Goal: Ask a question

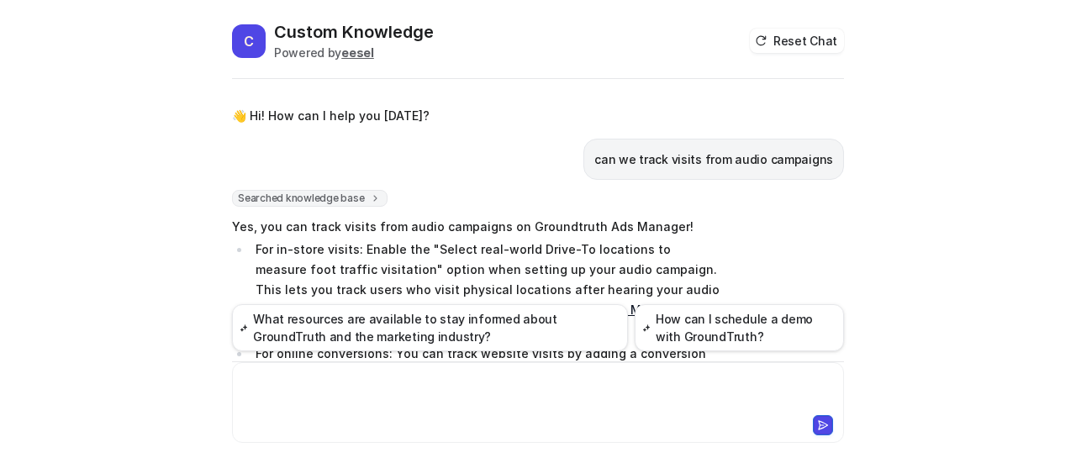
click at [308, 384] on div at bounding box center [537, 392] width 603 height 39
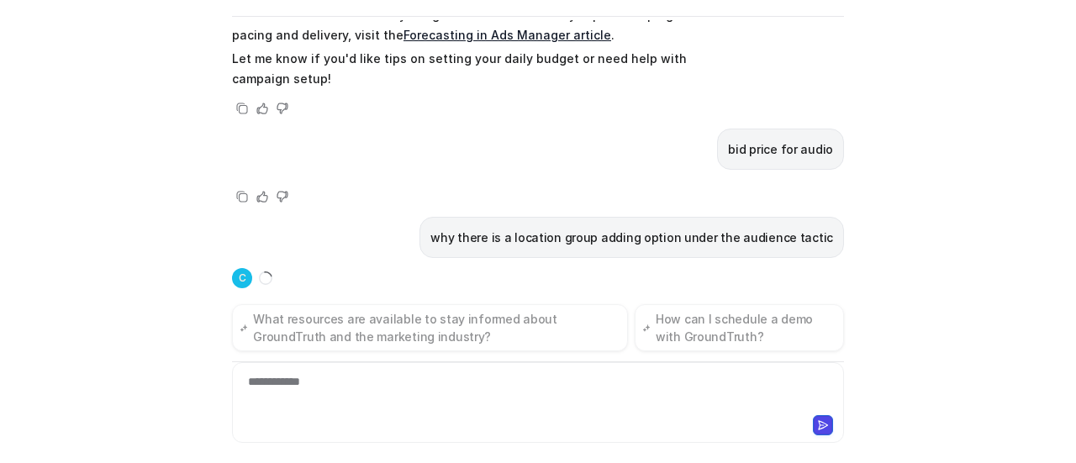
scroll to position [1043, 0]
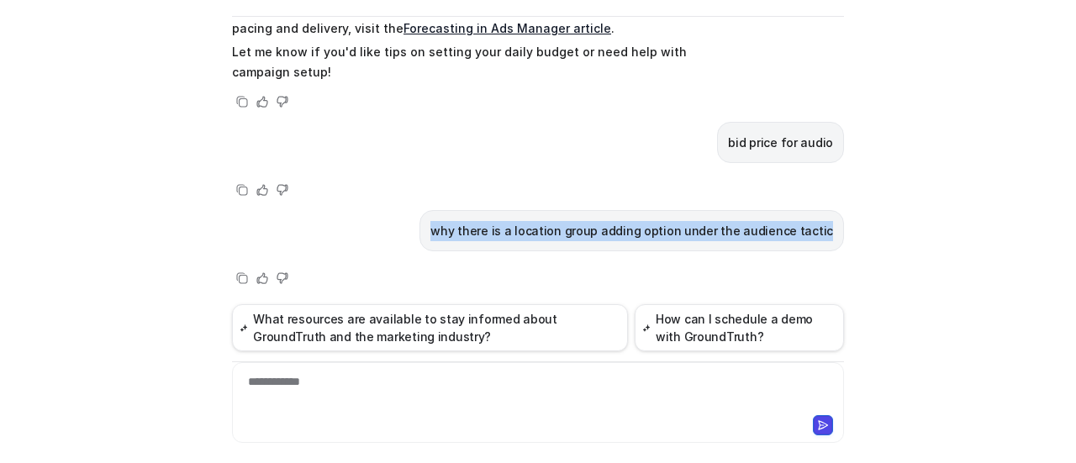
drag, startPoint x: 456, startPoint y: 227, endPoint x: 825, endPoint y: 229, distance: 368.1
click at [825, 229] on p "why there is a location group adding option under the audience tactic" at bounding box center [631, 231] width 403 height 20
copy p "why there is a location group adding option under the audience tactic"
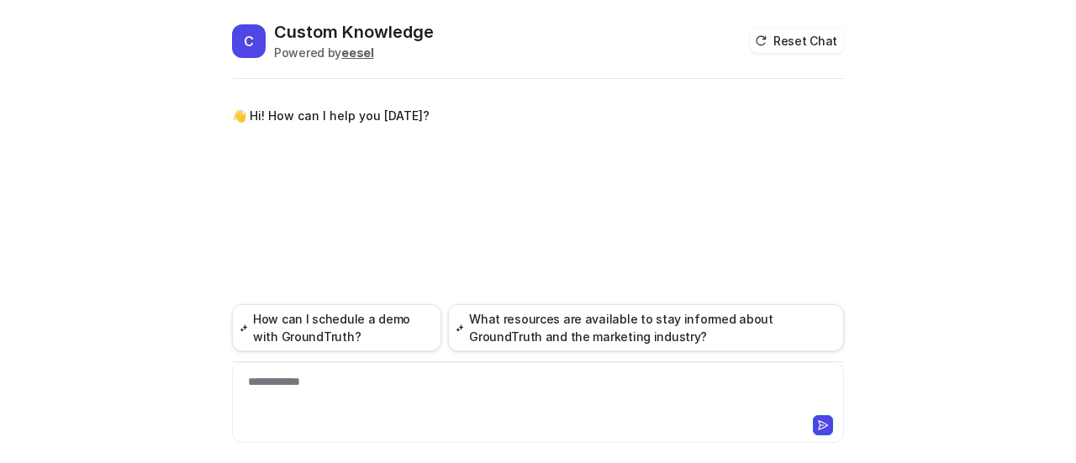
click at [336, 386] on div "**********" at bounding box center [538, 392] width 604 height 39
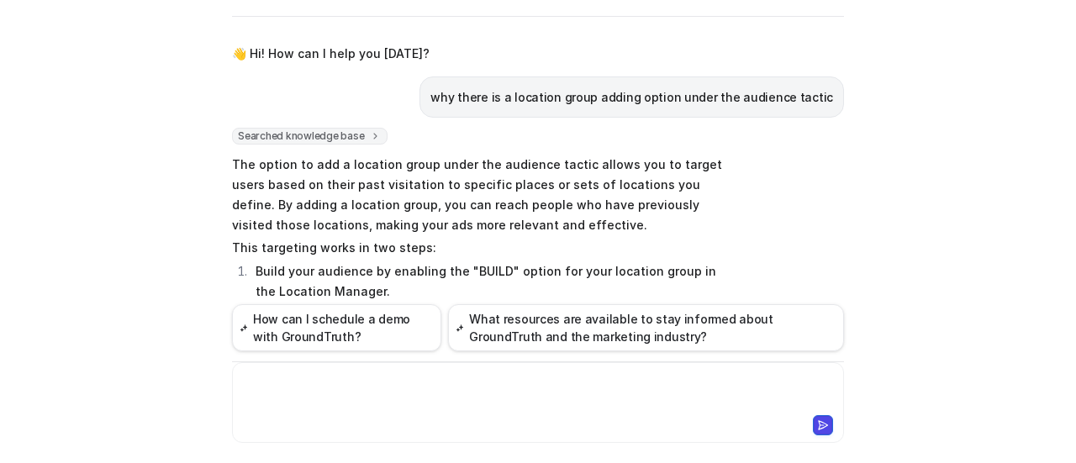
click at [790, 221] on div "Searched knowledge base search_queries : [ "location group option under audienc…" at bounding box center [538, 313] width 612 height 371
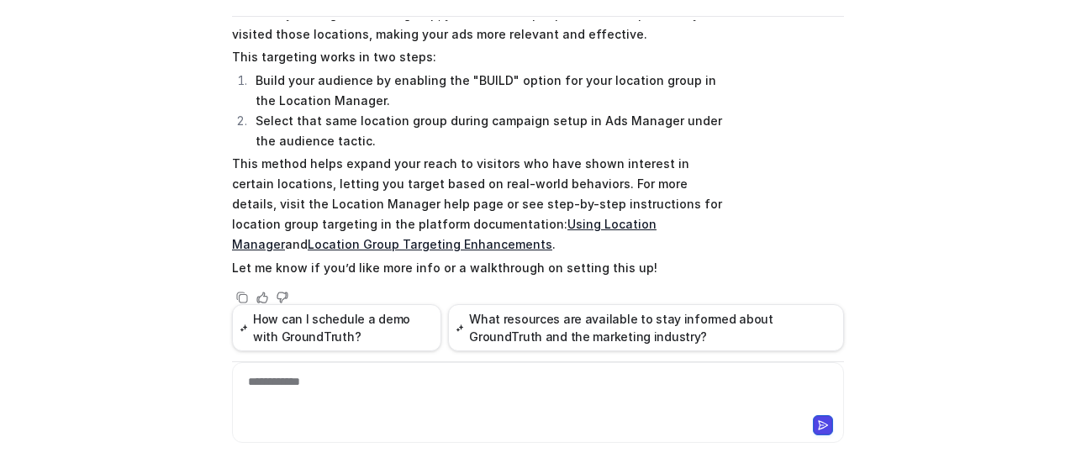
scroll to position [212, 0]
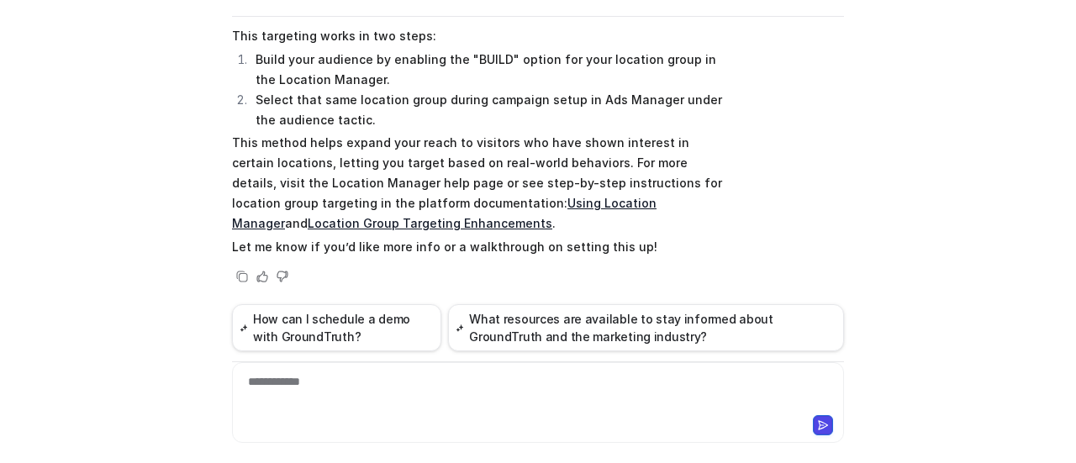
click at [454, 387] on div "**********" at bounding box center [538, 392] width 604 height 39
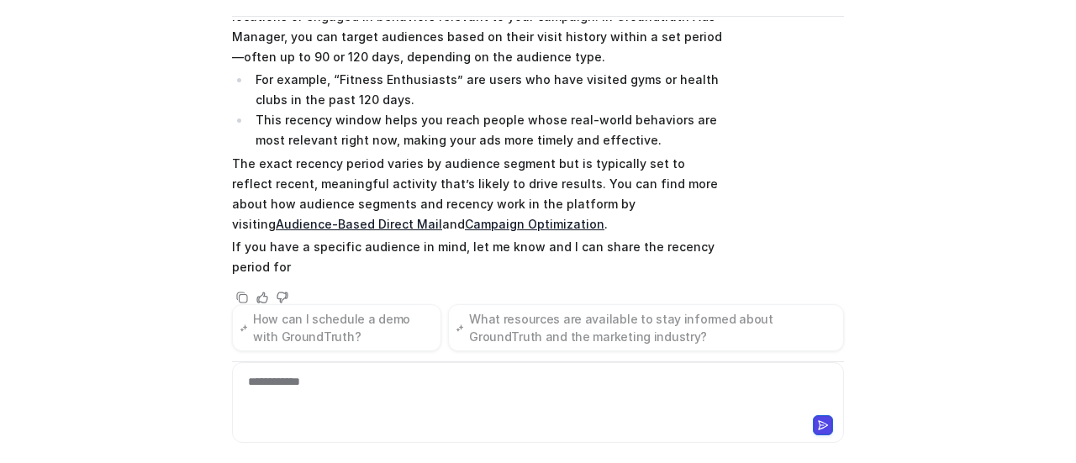
scroll to position [620, 0]
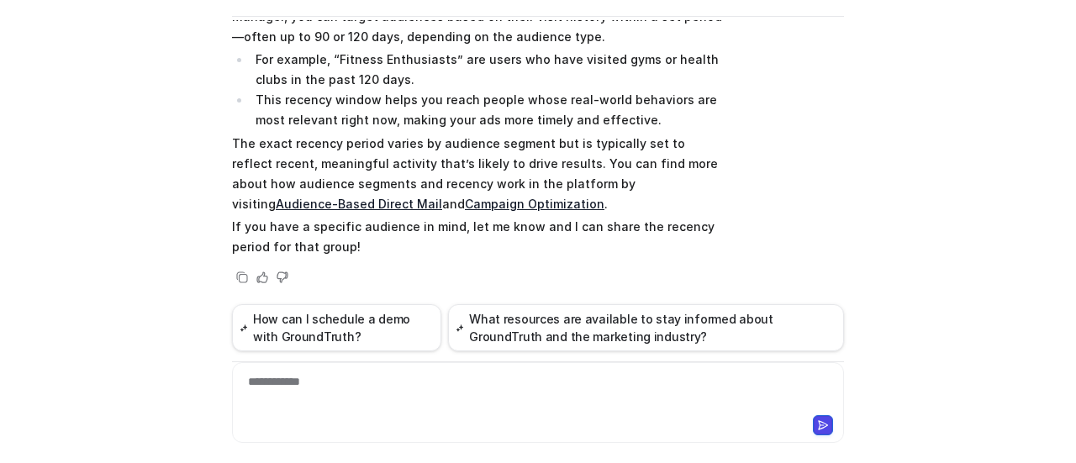
click at [840, 166] on div "C Custom Knowledge Powered by eesel Reset Chat 👋 Hi! How can I help you today? …" at bounding box center [538, 179] width 639 height 443
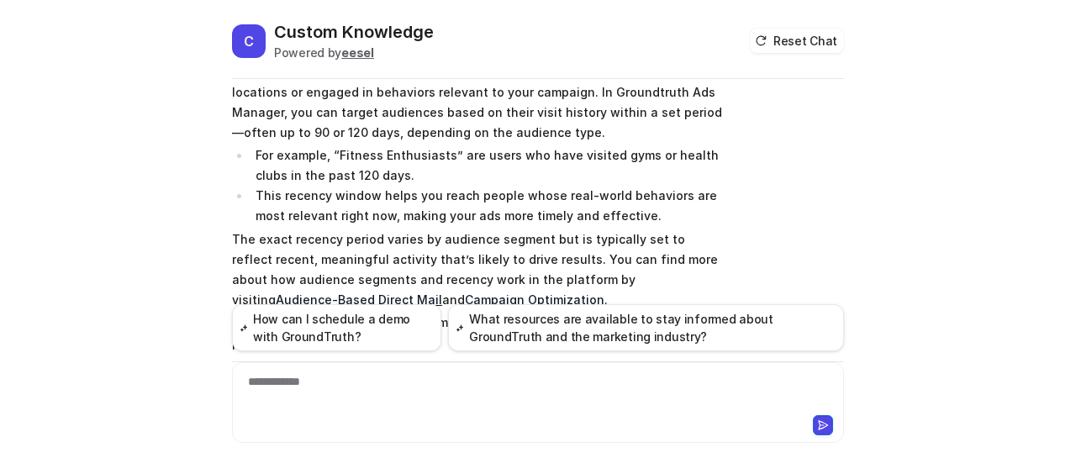
scroll to position [536, 0]
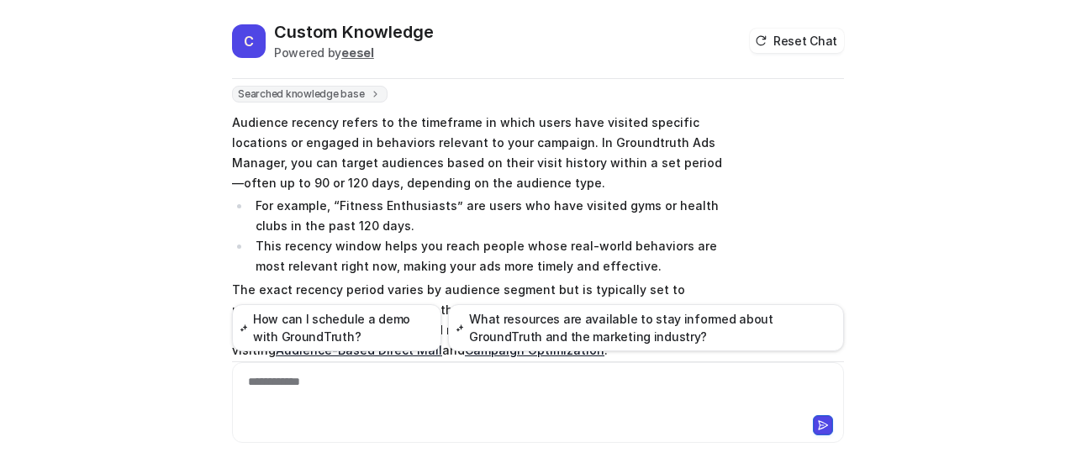
click at [838, 163] on div "C Custom Knowledge Powered by eesel Reset Chat 👋 Hi! How can I help you today? …" at bounding box center [538, 241] width 639 height 443
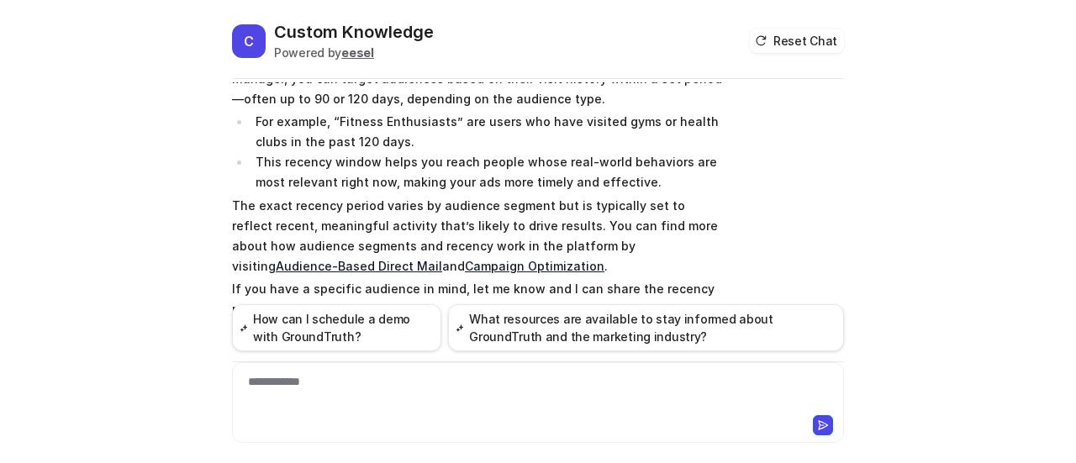
scroll to position [62, 0]
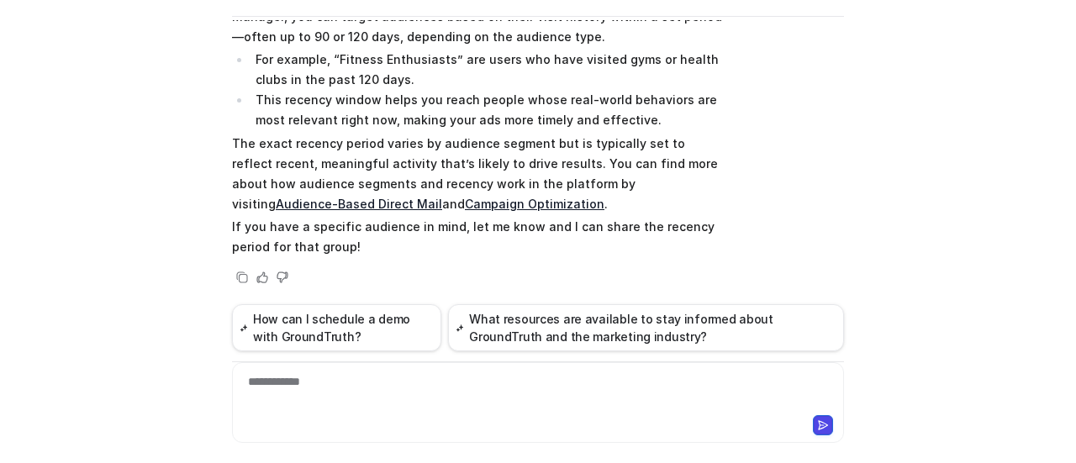
click at [465, 199] on link "Campaign Optimization" at bounding box center [535, 204] width 140 height 14
